Goal: Find specific page/section: Find specific page/section

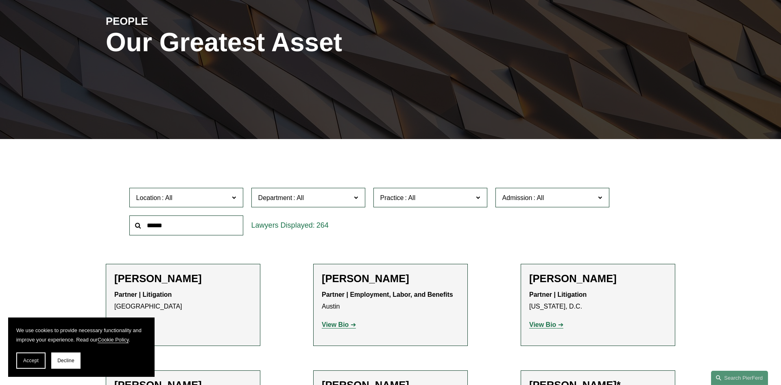
scroll to position [124, 0]
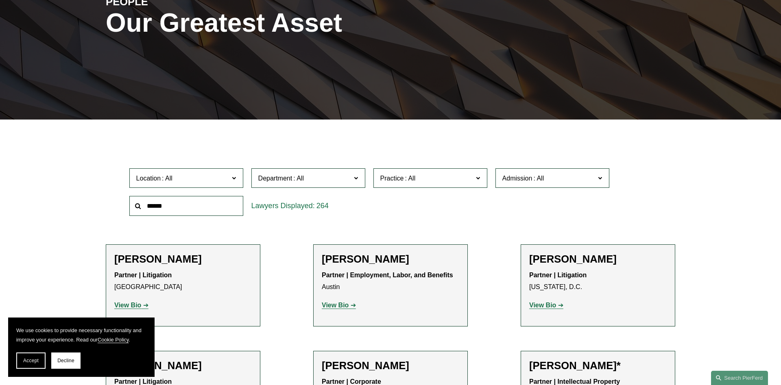
click at [234, 180] on span at bounding box center [234, 177] width 4 height 11
click at [0, 0] on link "[GEOGRAPHIC_DATA]" at bounding box center [0, 0] width 0 height 0
click at [235, 177] on span at bounding box center [234, 177] width 4 height 11
click at [0, 0] on link "[GEOGRAPHIC_DATA]" at bounding box center [0, 0] width 0 height 0
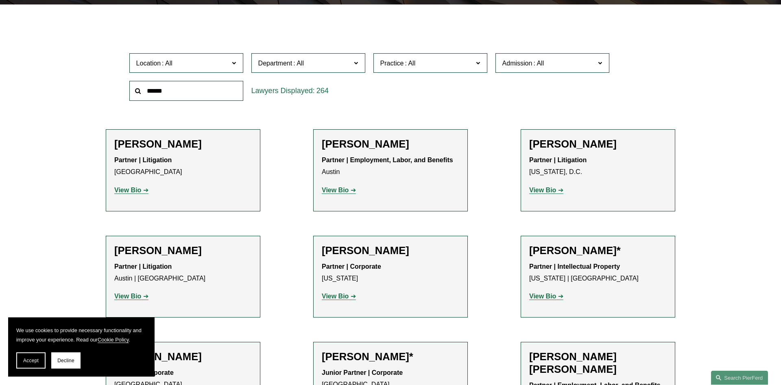
scroll to position [290, 0]
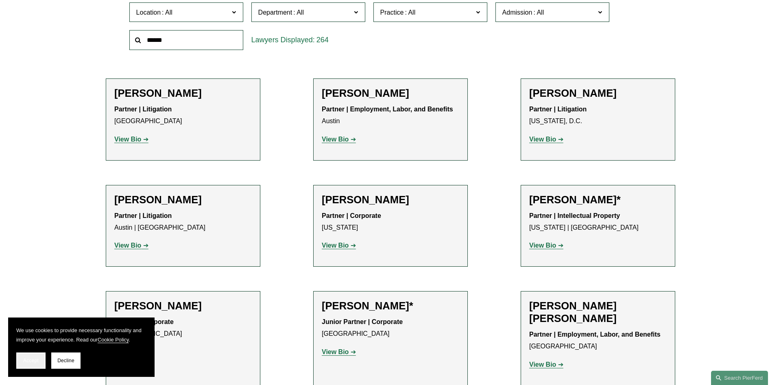
click at [24, 360] on span "Accept" at bounding box center [30, 361] width 15 height 6
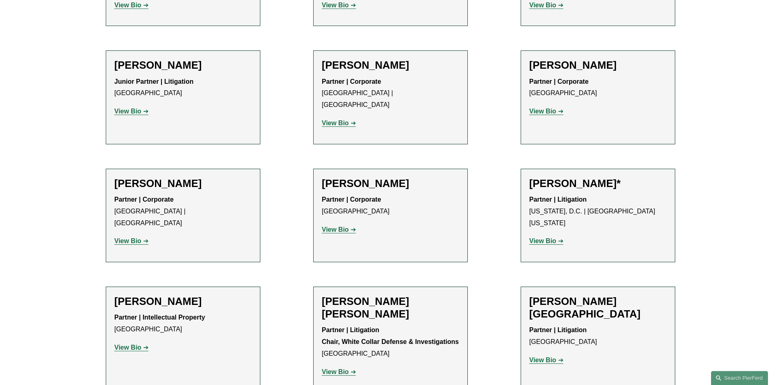
scroll to position [4646, 0]
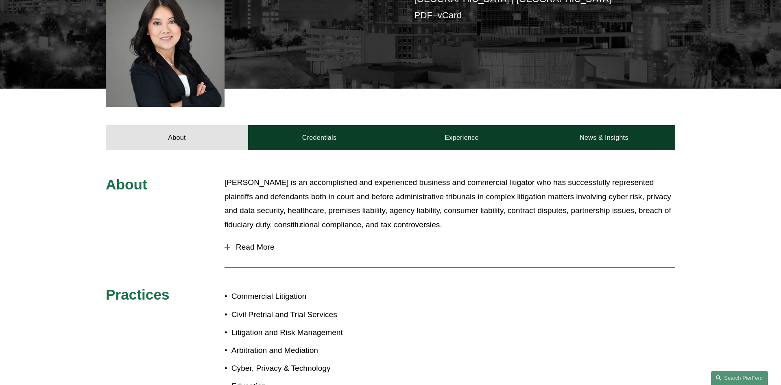
scroll to position [249, 0]
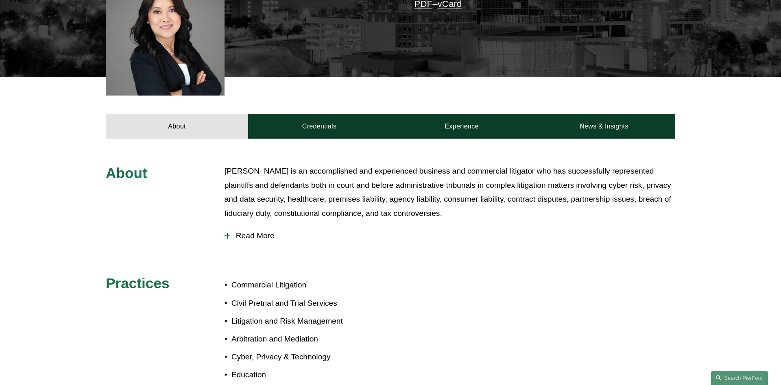
click at [231, 236] on span "Read More" at bounding box center [452, 235] width 445 height 9
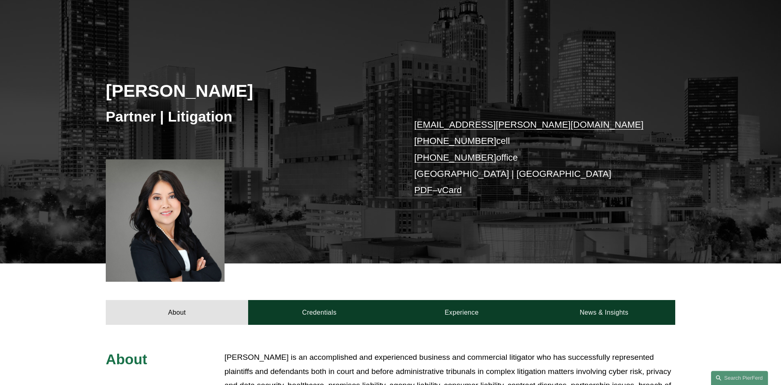
scroll to position [61, 0]
